Goal: Information Seeking & Learning: Learn about a topic

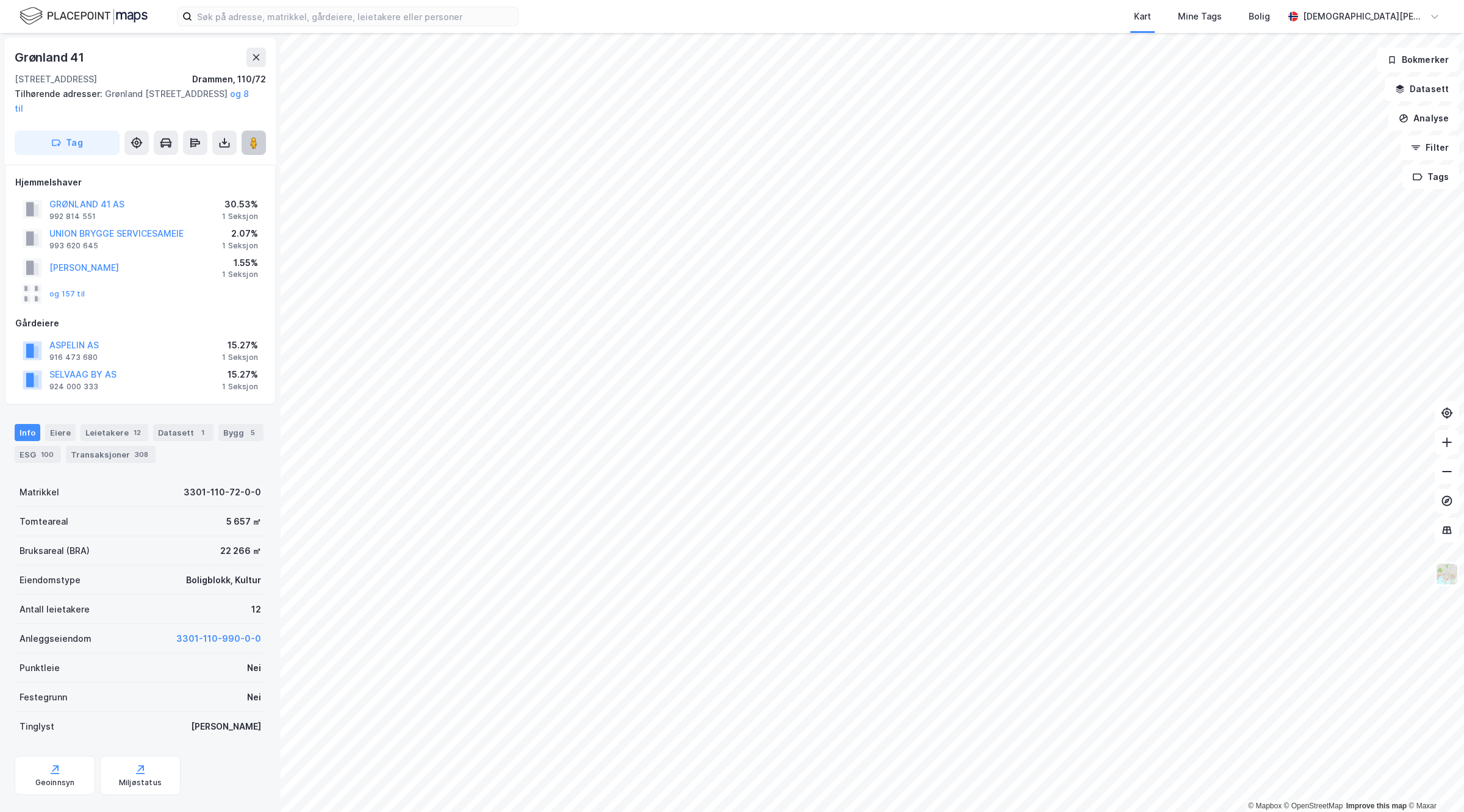
click at [259, 145] on icon at bounding box center [254, 143] width 12 height 12
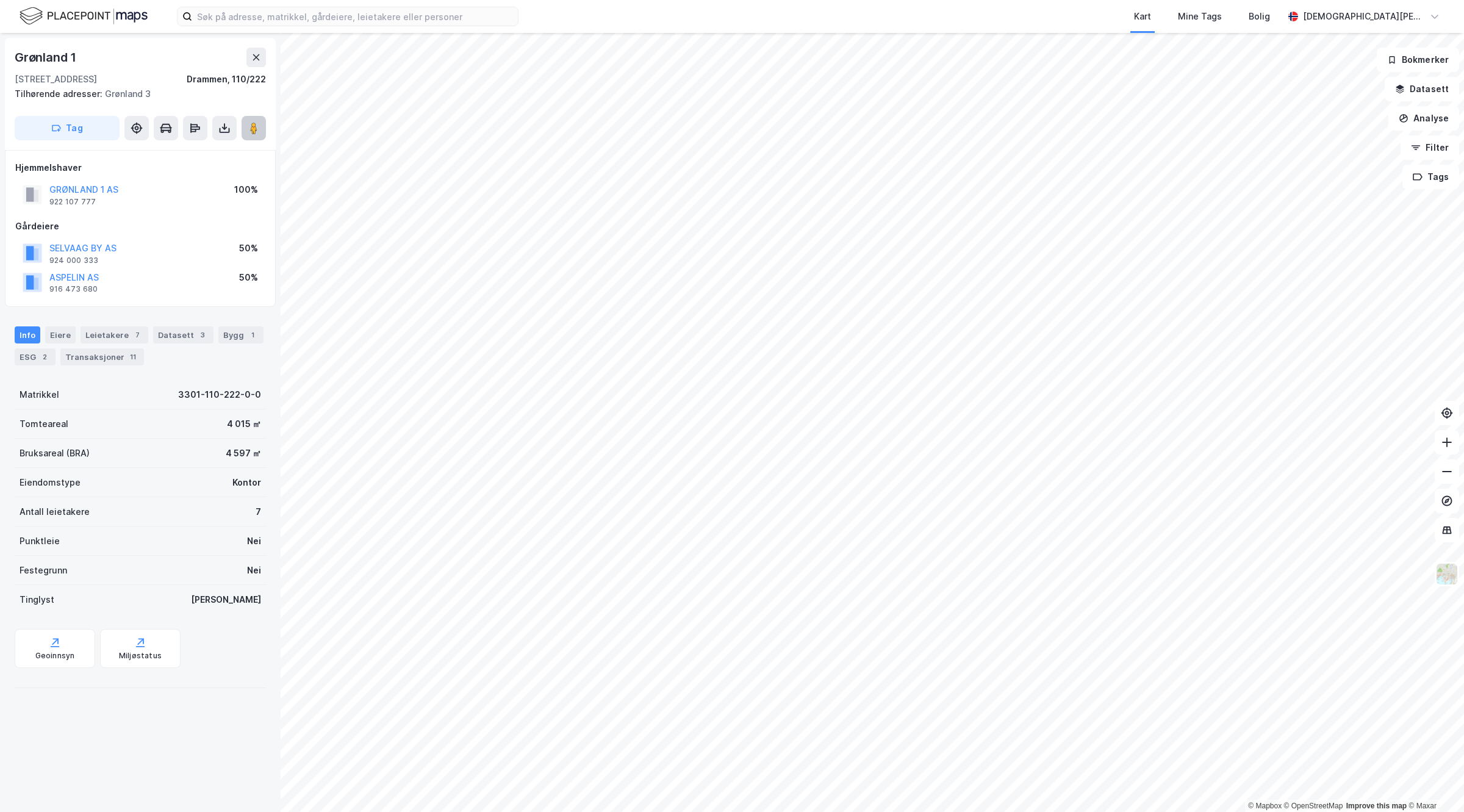
click at [258, 129] on icon at bounding box center [254, 128] width 12 height 12
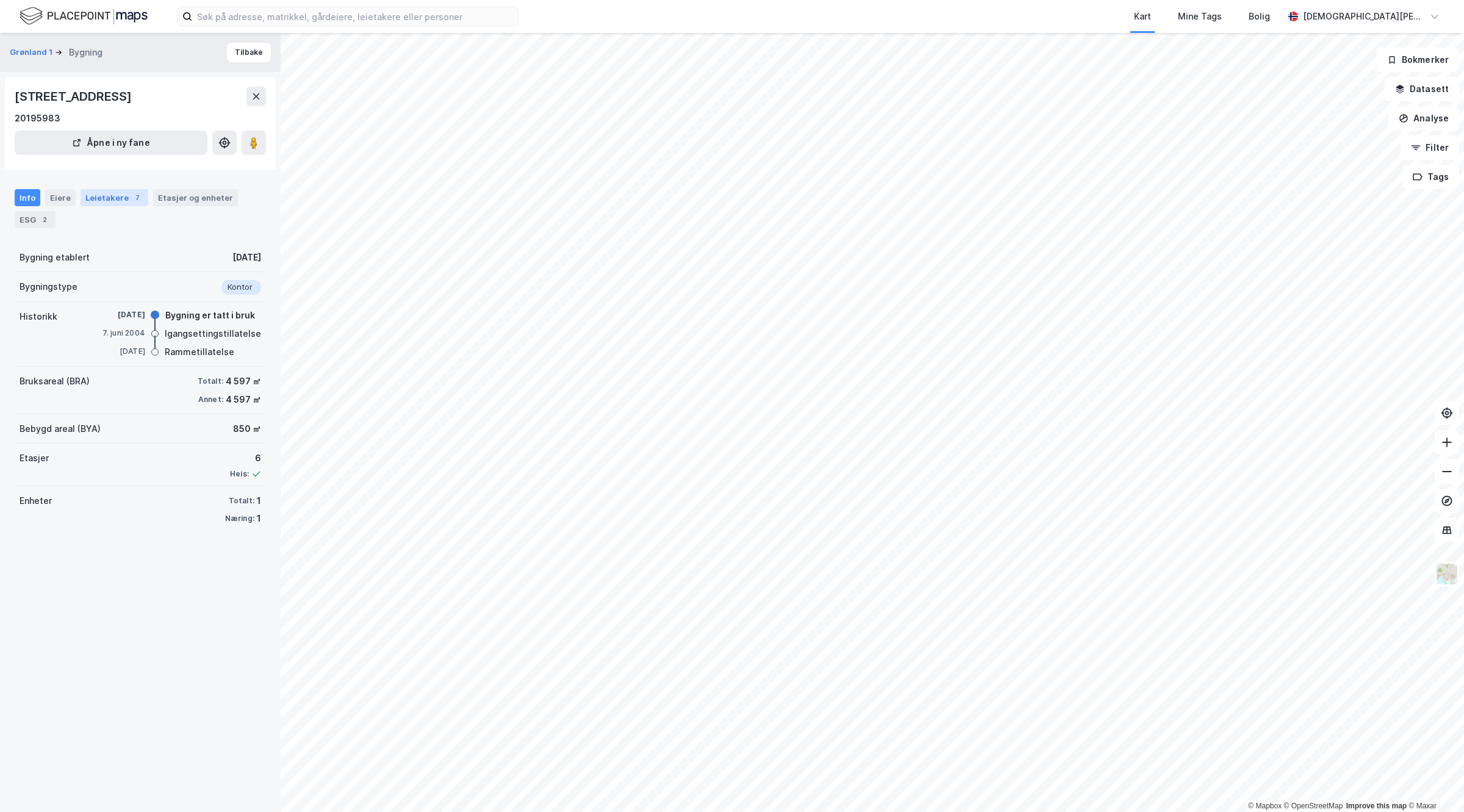
drag, startPoint x: 128, startPoint y: 188, endPoint x: 129, endPoint y: 196, distance: 8.1
click at [128, 190] on div "Leietakere 7" at bounding box center [114, 197] width 68 height 17
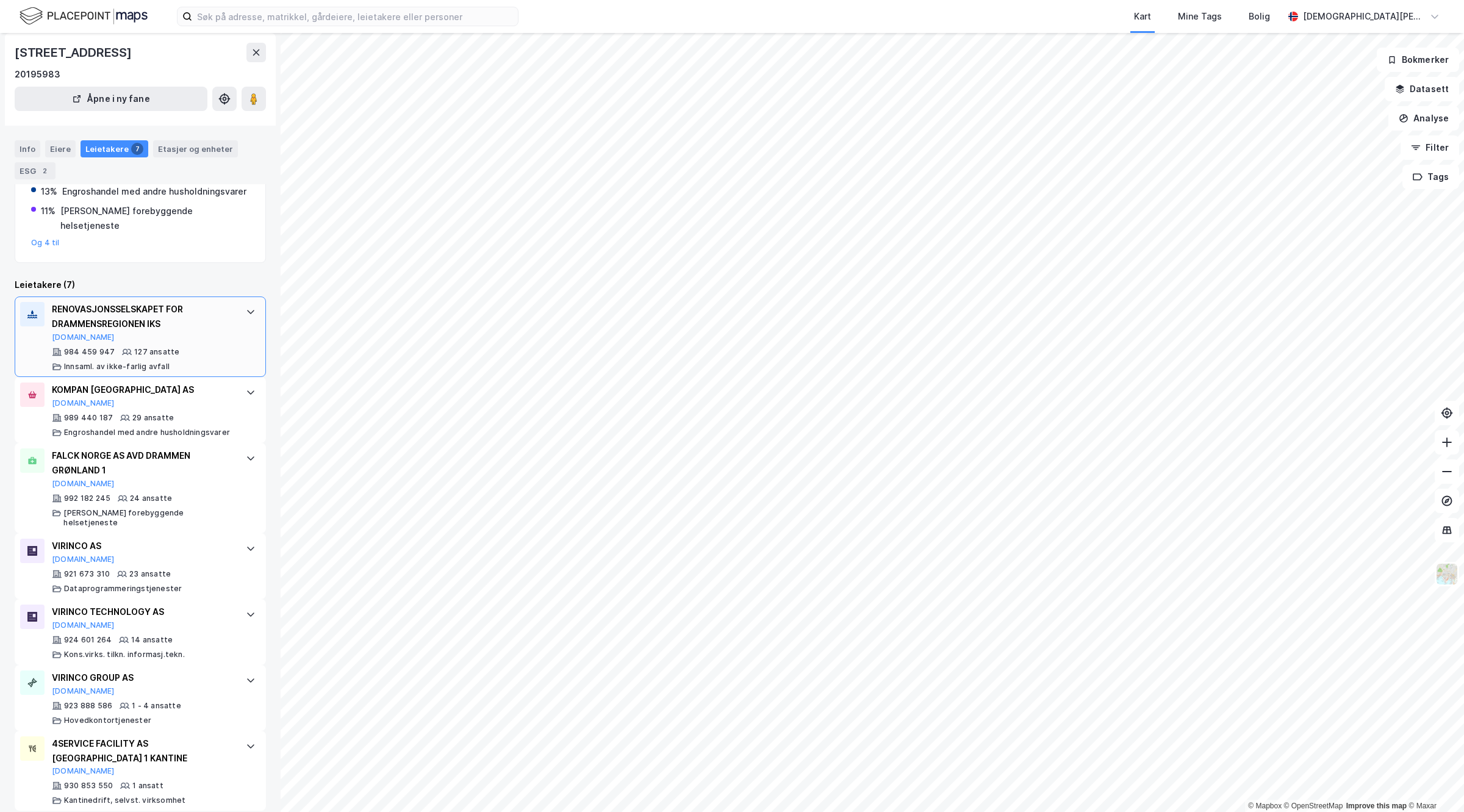
scroll to position [195, 0]
